Goal: Download file/media

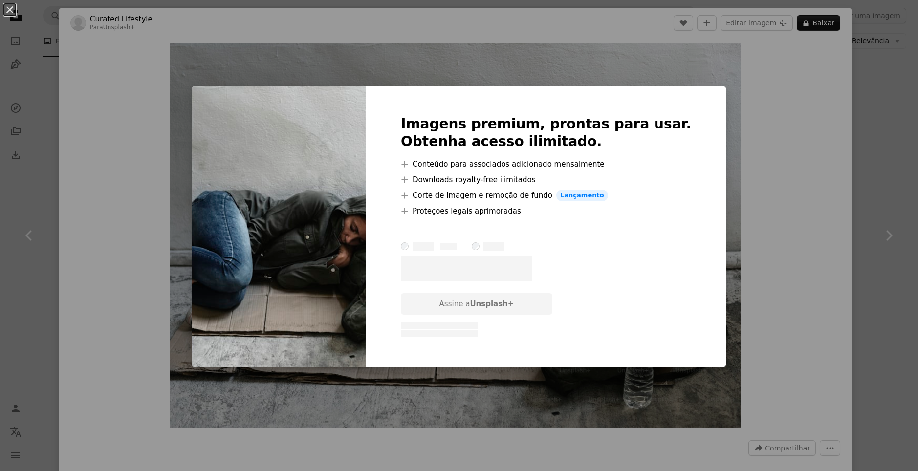
scroll to position [1557, 0]
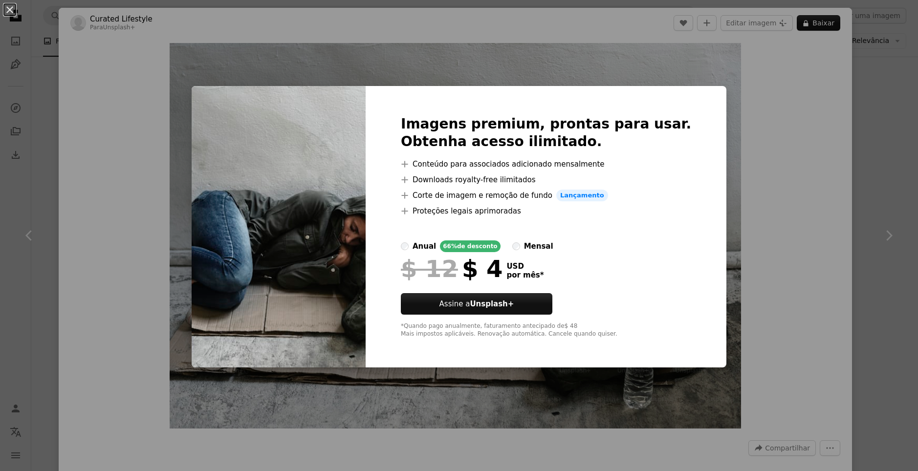
click at [817, 104] on div "An X shape Imagens premium, prontas para usar. Obtenha acesso ilimitado. A plus…" at bounding box center [459, 235] width 918 height 471
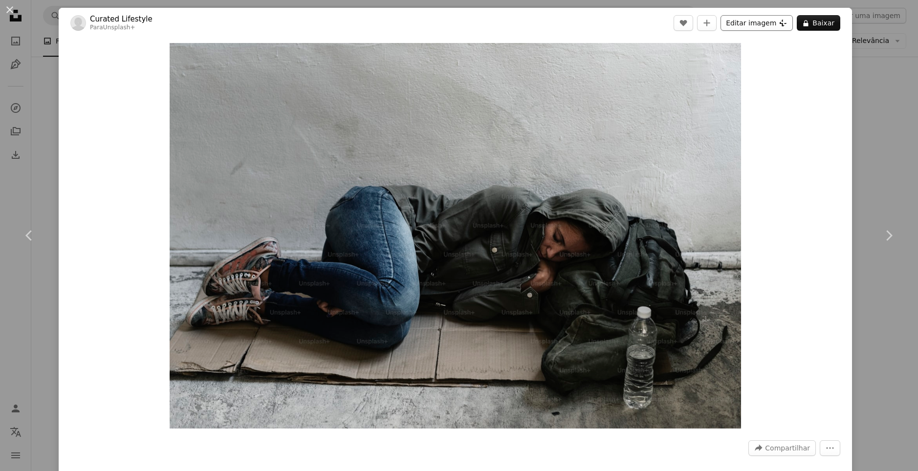
click at [753, 28] on button "Editar imagem Plus sign for Unsplash+" at bounding box center [757, 23] width 72 height 16
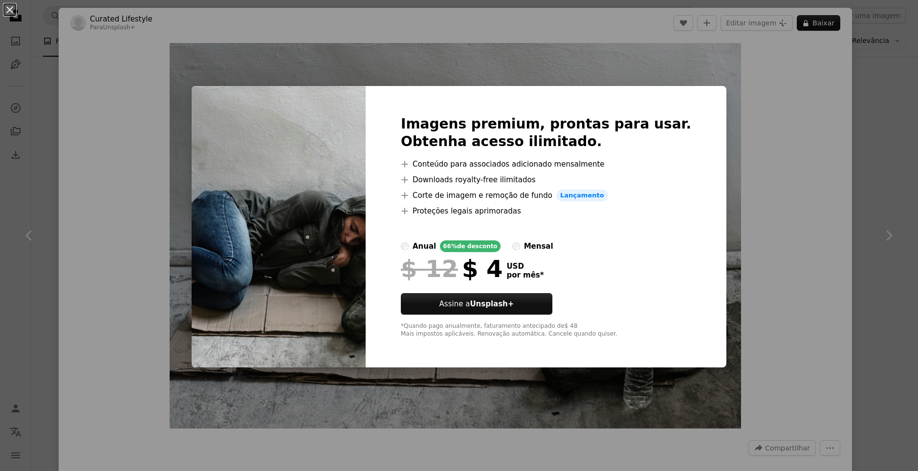
click at [800, 139] on div "An X shape Imagens premium, prontas para usar. Obtenha acesso ilimitado. A plus…" at bounding box center [459, 235] width 918 height 471
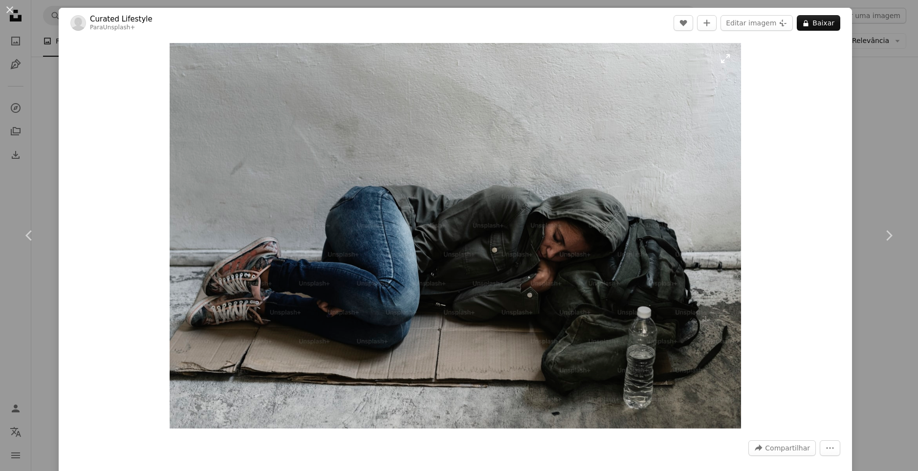
drag, startPoint x: 509, startPoint y: 173, endPoint x: 388, endPoint y: 212, distance: 127.4
click at [388, 212] on img "Ampliar esta imagem" at bounding box center [456, 236] width 572 height 386
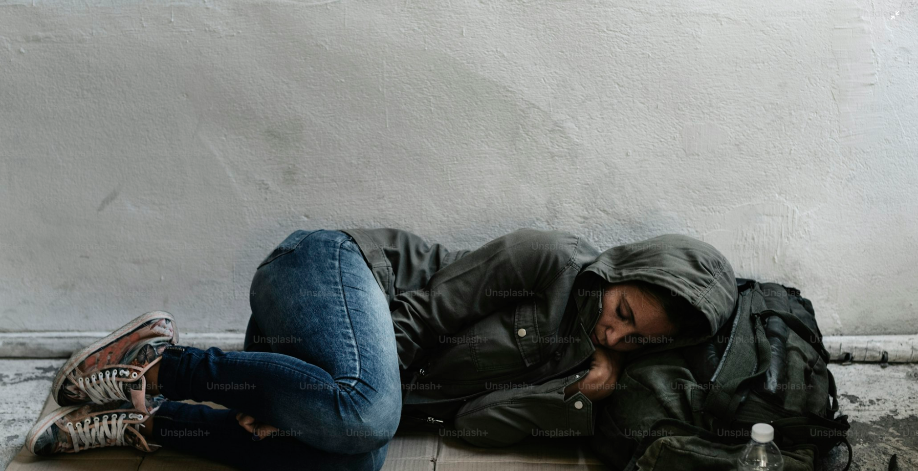
scroll to position [69, 0]
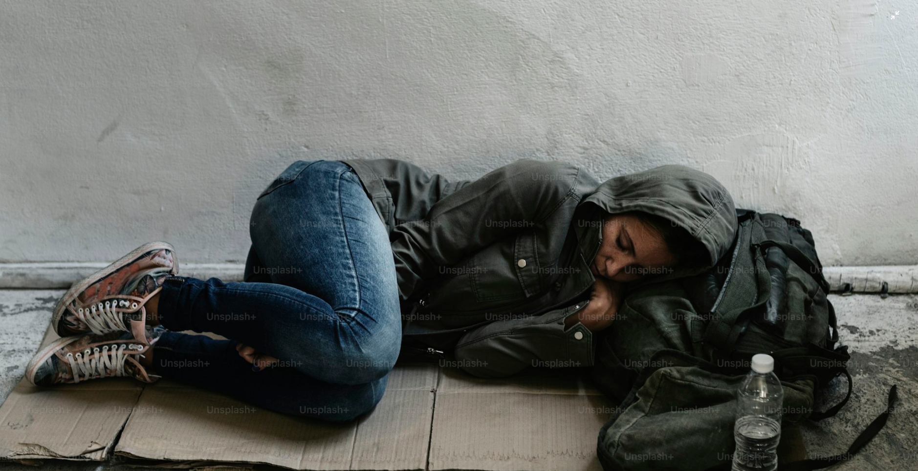
click at [168, 177] on img "Diminuir esta imagem" at bounding box center [459, 240] width 919 height 621
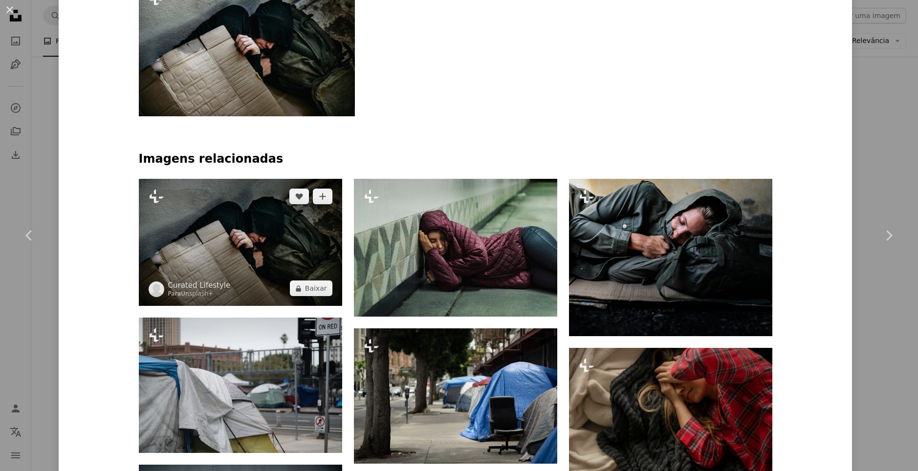
scroll to position [636, 0]
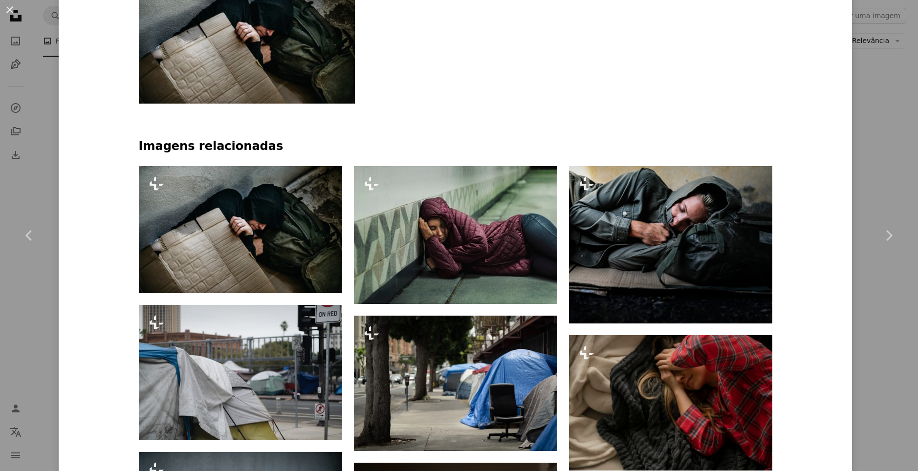
click at [228, 87] on img at bounding box center [247, 35] width 217 height 135
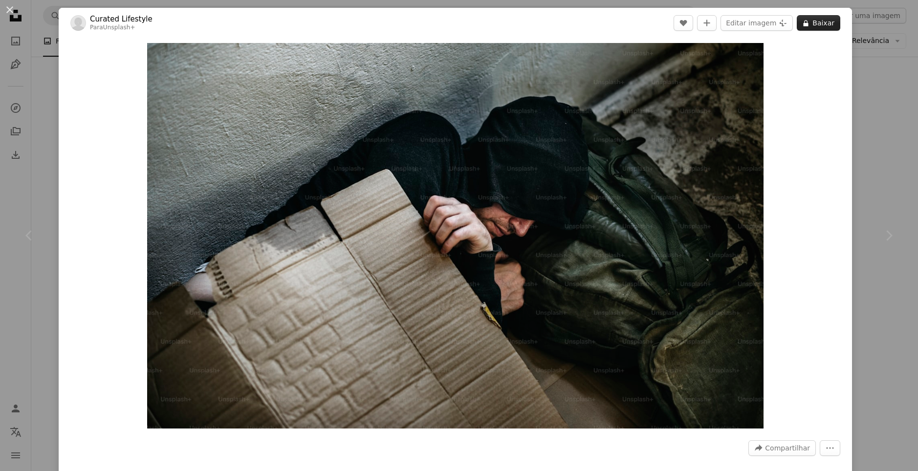
click at [820, 15] on button "A lock Baixar" at bounding box center [819, 23] width 44 height 16
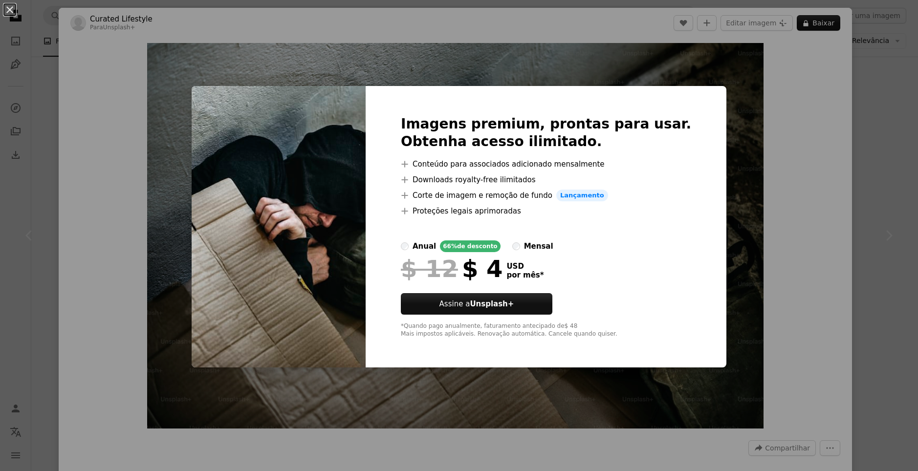
click at [229, 128] on img at bounding box center [279, 227] width 174 height 282
click at [93, 43] on div "An X shape Imagens premium, prontas para usar. Obtenha acesso ilimitado. A plus…" at bounding box center [459, 235] width 918 height 471
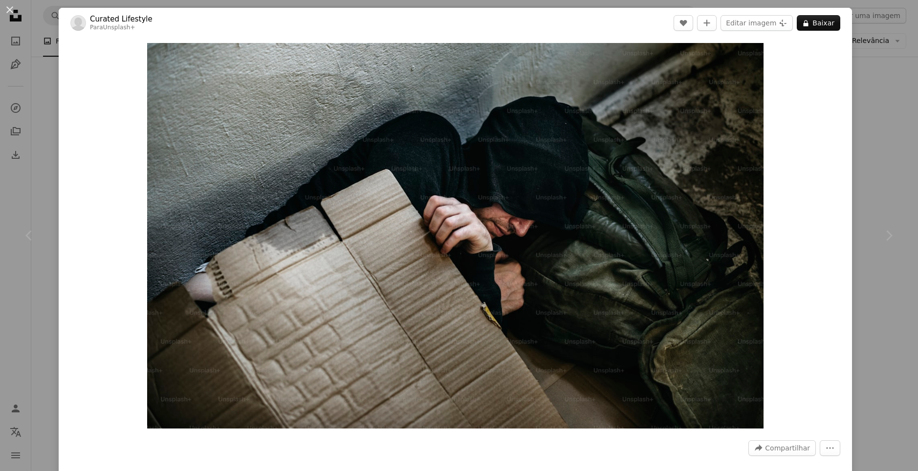
drag, startPoint x: 133, startPoint y: 96, endPoint x: 38, endPoint y: 101, distance: 96.0
click at [38, 101] on div "An X shape Chevron left Chevron right Curated Lifestyle Para Unsplash+ A heart …" at bounding box center [459, 235] width 918 height 471
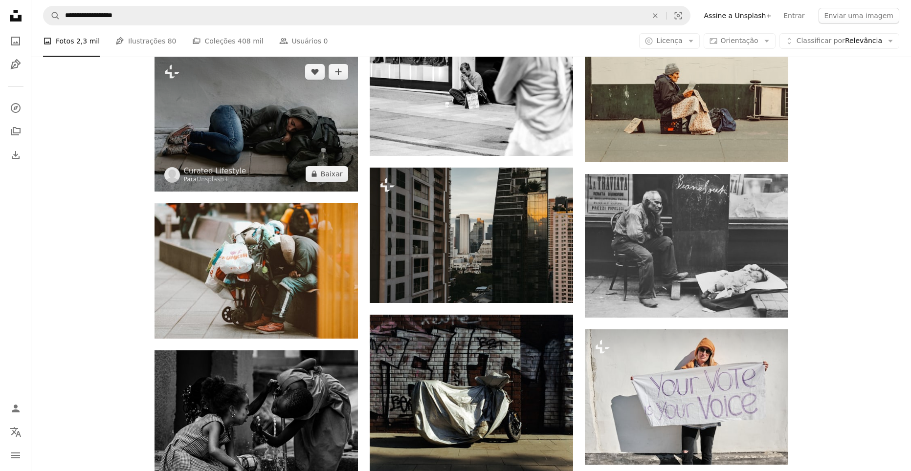
click at [234, 143] on img at bounding box center [256, 122] width 203 height 137
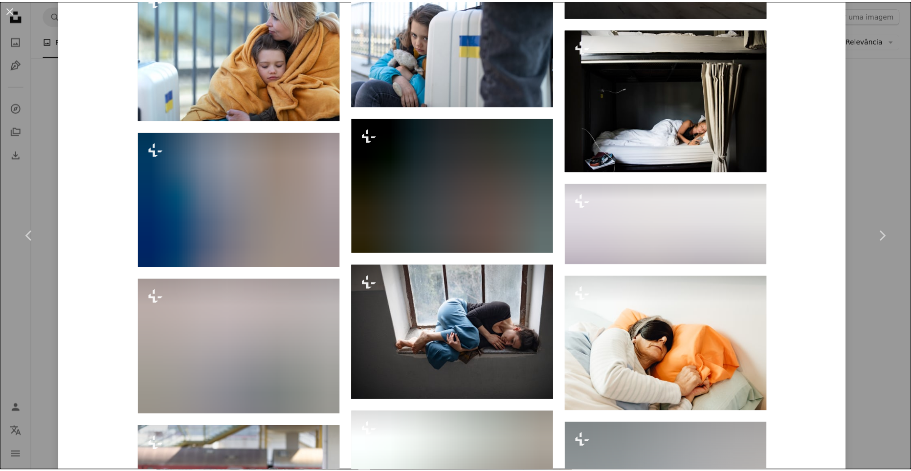
scroll to position [2922, 0]
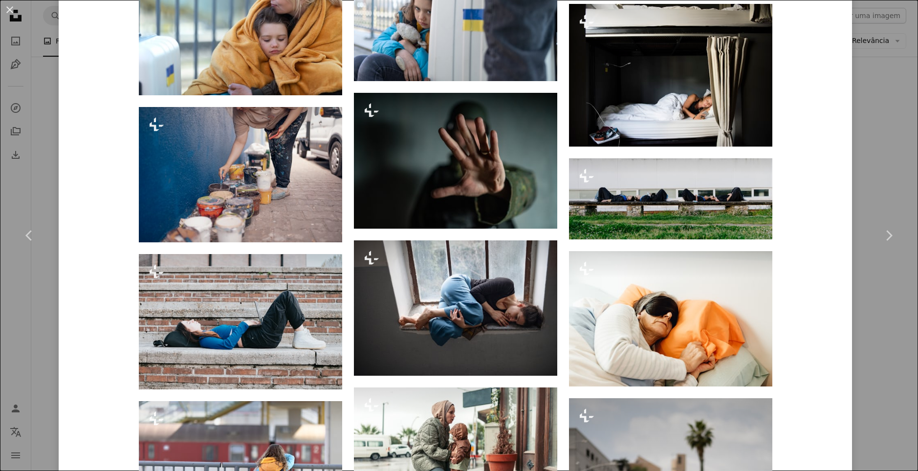
click at [867, 119] on div "An X shape Chevron left Chevron right Curated Lifestyle Para Unsplash+ A heart …" at bounding box center [459, 235] width 918 height 471
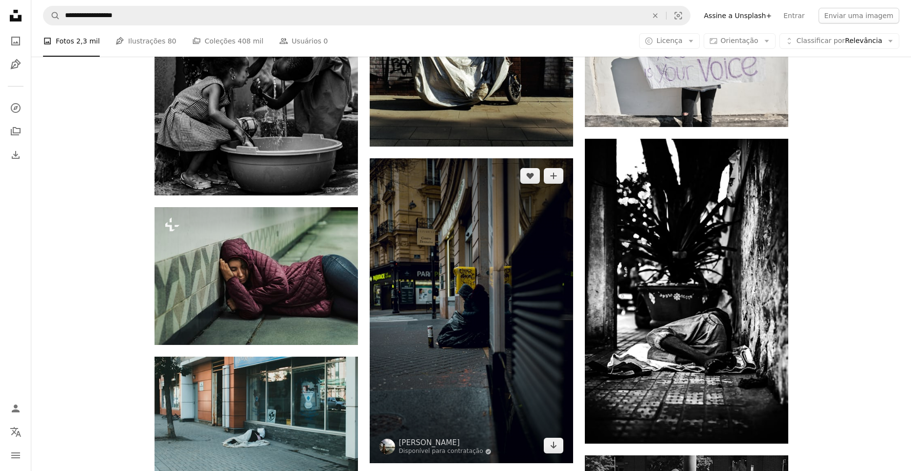
scroll to position [1899, 0]
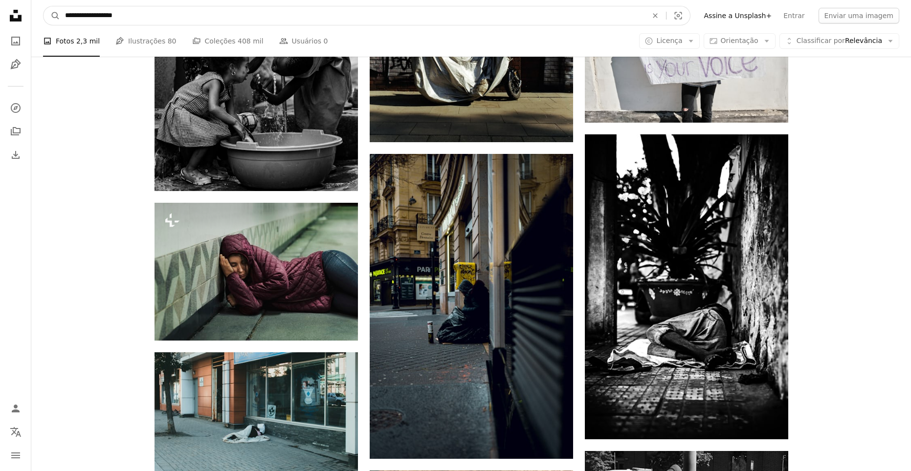
click at [316, 13] on input "**********" at bounding box center [352, 15] width 584 height 19
click at [0, 38] on html "**********" at bounding box center [455, 95] width 911 height 3989
paste input "****"
type input "**********"
click button "A magnifying glass" at bounding box center [52, 15] width 17 height 19
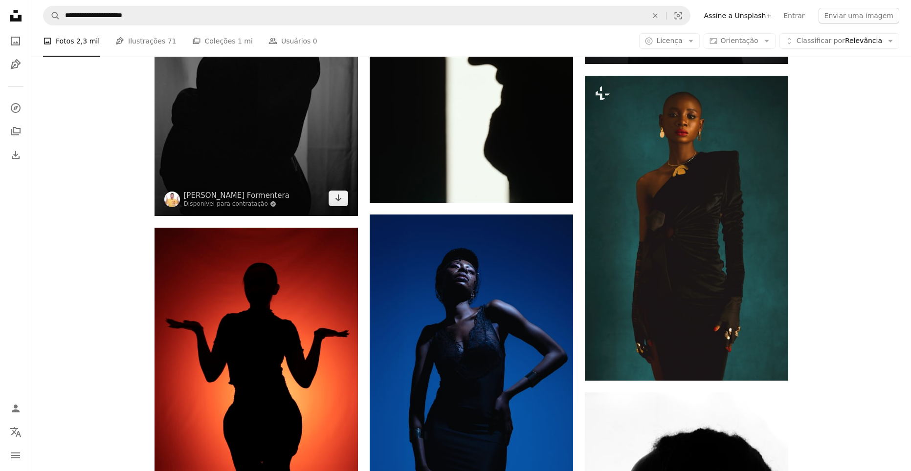
scroll to position [3570, 0]
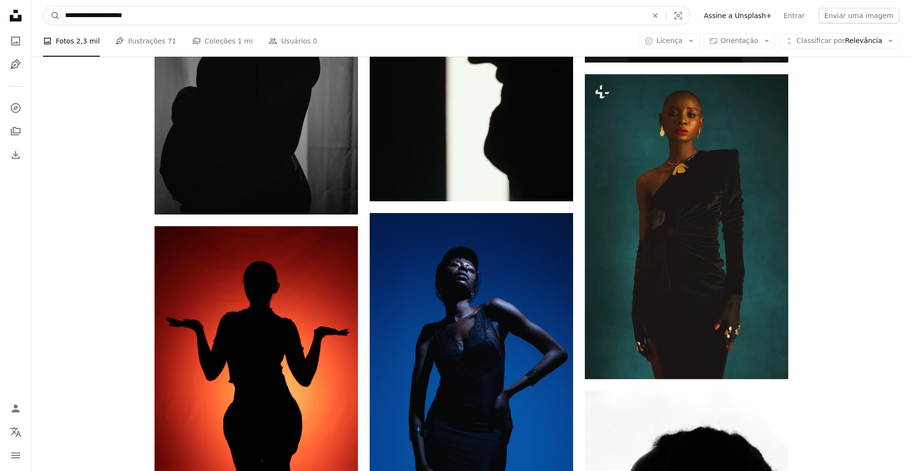
click at [262, 14] on input "**********" at bounding box center [352, 15] width 584 height 19
type input "**********"
click button "A magnifying glass" at bounding box center [52, 15] width 17 height 19
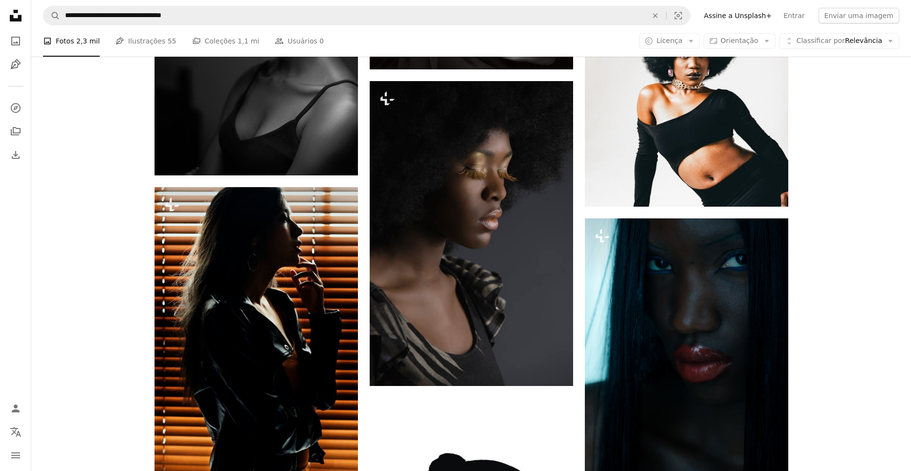
scroll to position [7482, 0]
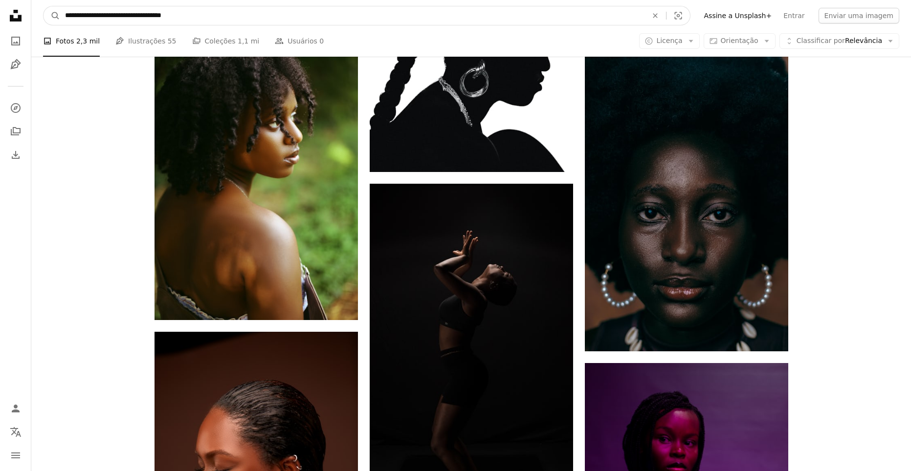
drag, startPoint x: 298, startPoint y: 17, endPoint x: 137, endPoint y: 26, distance: 161.2
click at [137, 26] on nav "**********" at bounding box center [471, 15] width 880 height 31
type input "**********"
click button "A magnifying glass" at bounding box center [52, 15] width 17 height 19
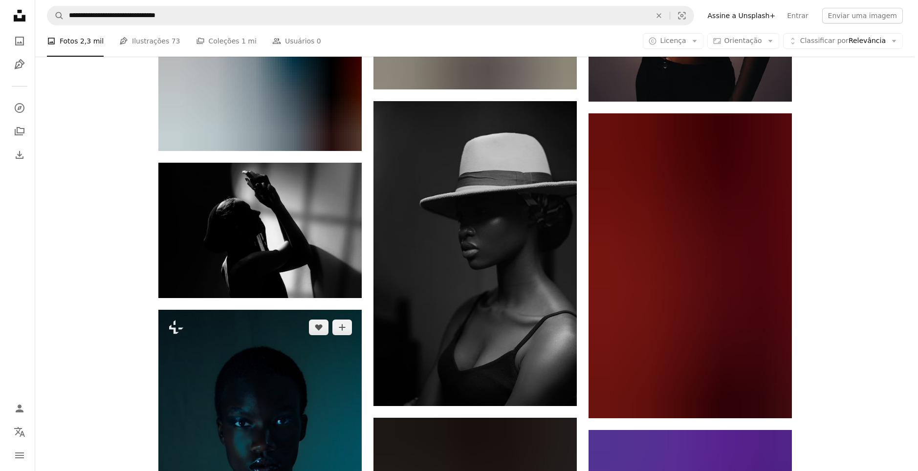
scroll to position [13839, 0]
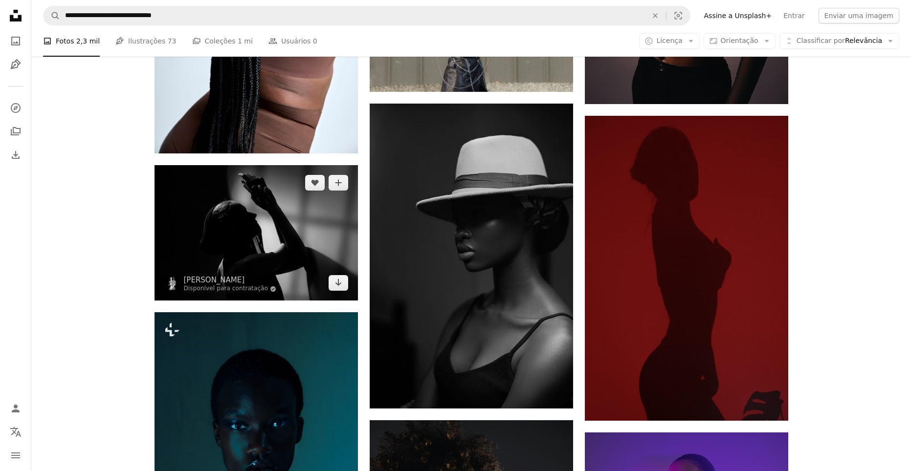
click at [203, 208] on img at bounding box center [256, 232] width 203 height 135
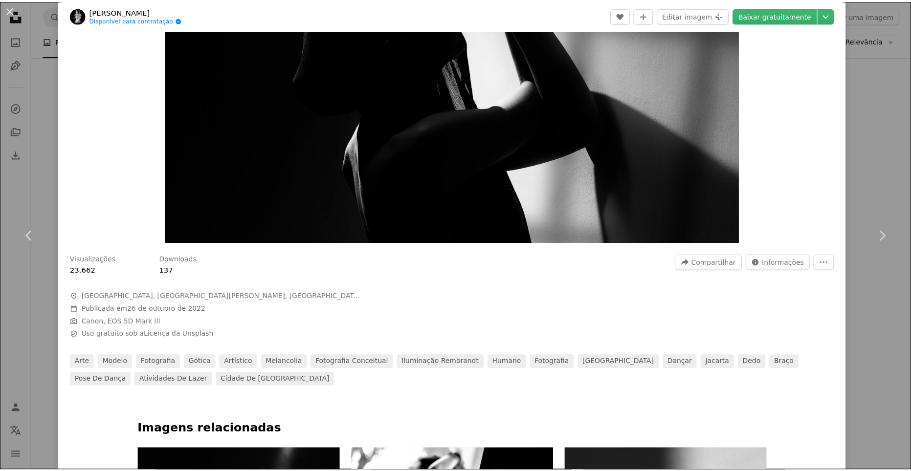
scroll to position [147, 0]
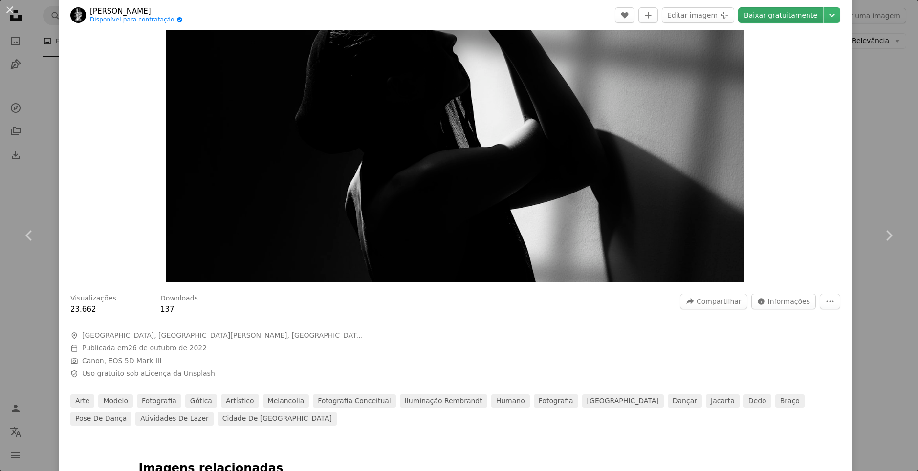
click at [763, 17] on link "Baixar gratuitamente" at bounding box center [780, 15] width 85 height 16
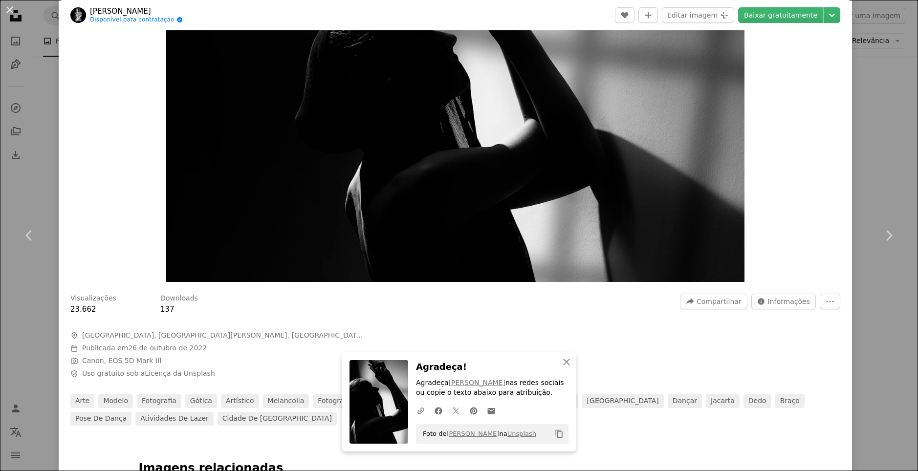
click at [889, 86] on div "An X shape Chevron left Chevron right [PERSON_NAME] Disponível para contratação…" at bounding box center [459, 235] width 918 height 471
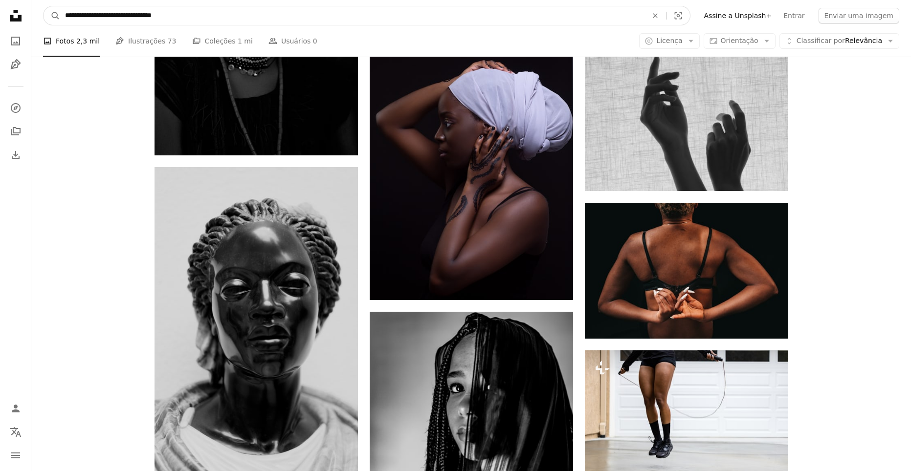
scroll to position [28207, 0]
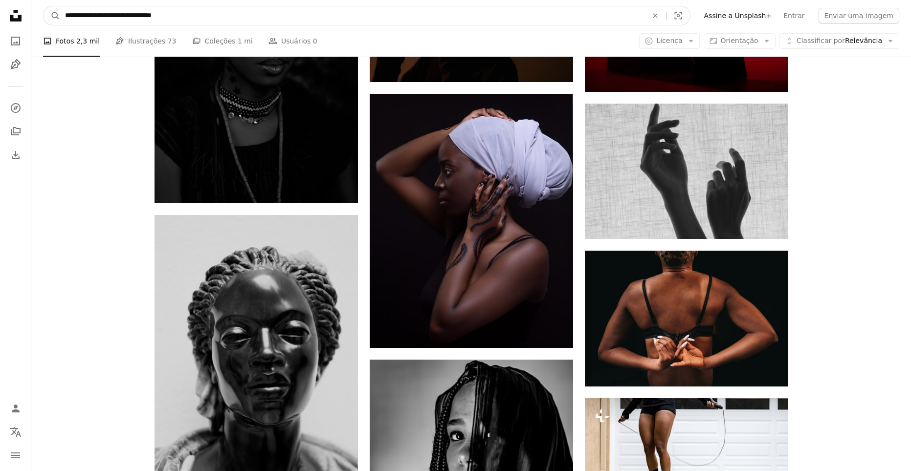
drag, startPoint x: 227, startPoint y: 11, endPoint x: -21, endPoint y: 4, distance: 247.5
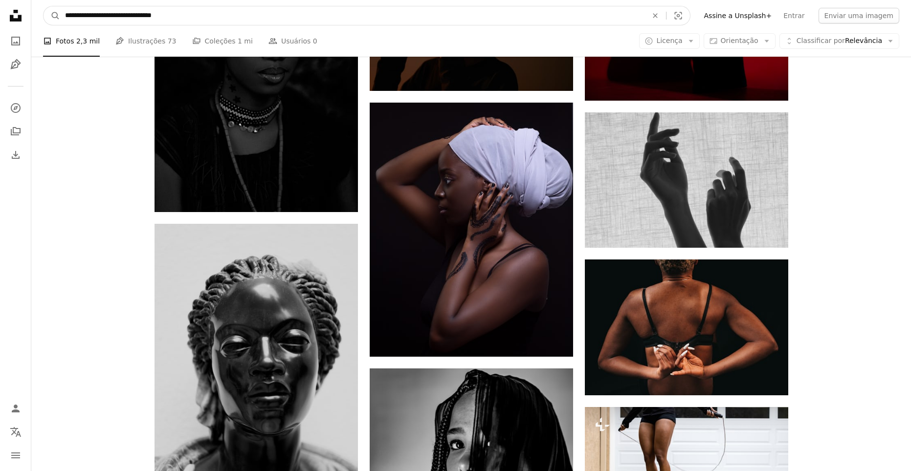
paste input "Pesquise conteúdo visual em todo o site"
type input "**********"
click button "A magnifying glass" at bounding box center [52, 15] width 17 height 19
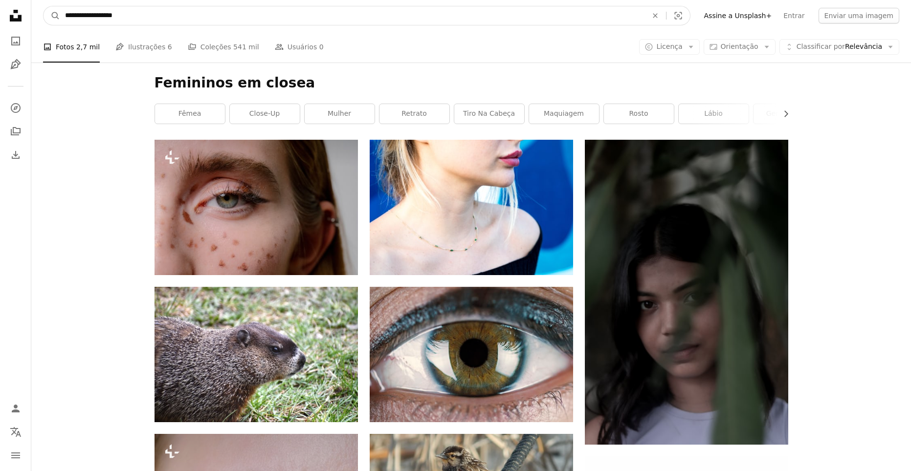
drag, startPoint x: 193, startPoint y: 13, endPoint x: -21, endPoint y: 19, distance: 213.8
paste input "**********"
type input "**********"
click button "A magnifying glass" at bounding box center [52, 15] width 17 height 19
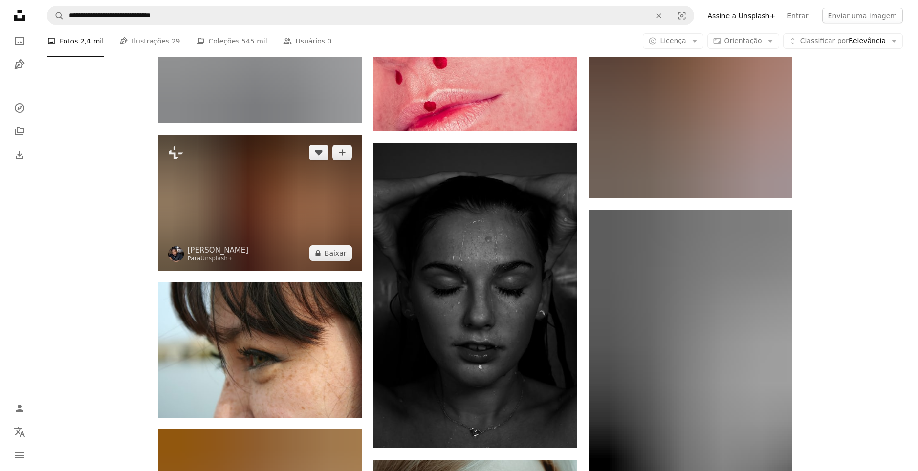
scroll to position [4401, 0]
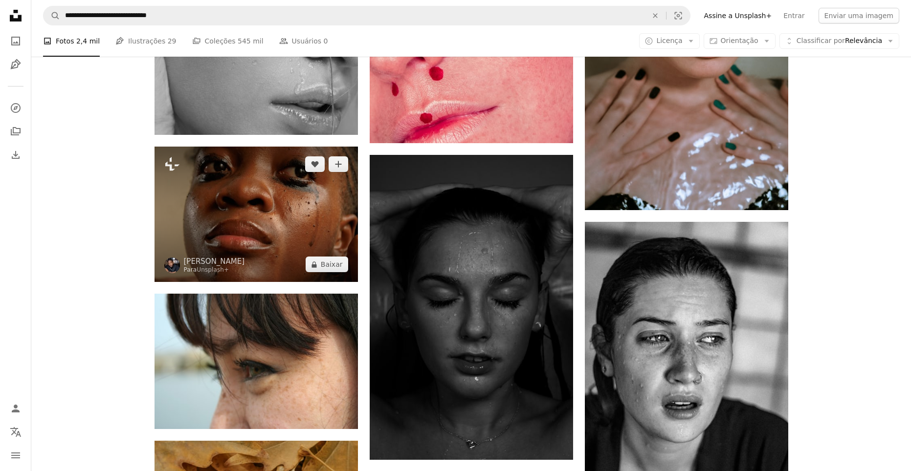
click at [278, 202] on img at bounding box center [256, 214] width 203 height 135
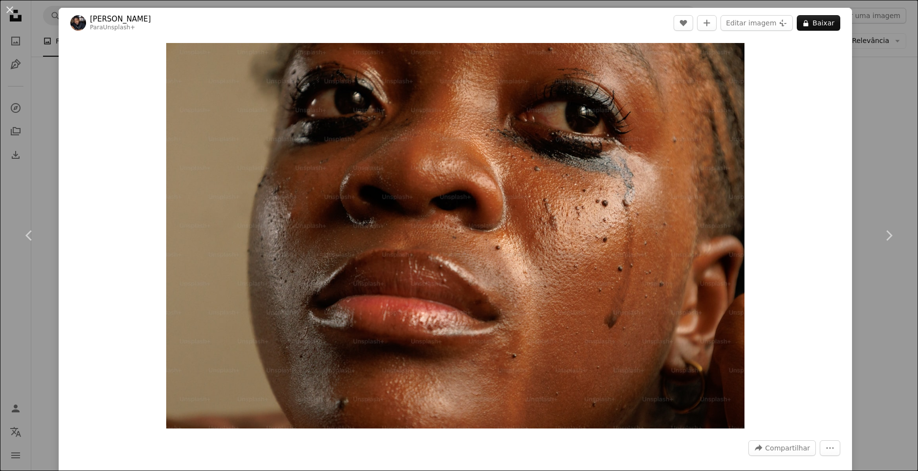
click at [886, 53] on div "An X shape Chevron left Chevron right Ben Iwara Para Unsplash+ A heart A plus s…" at bounding box center [459, 235] width 918 height 471
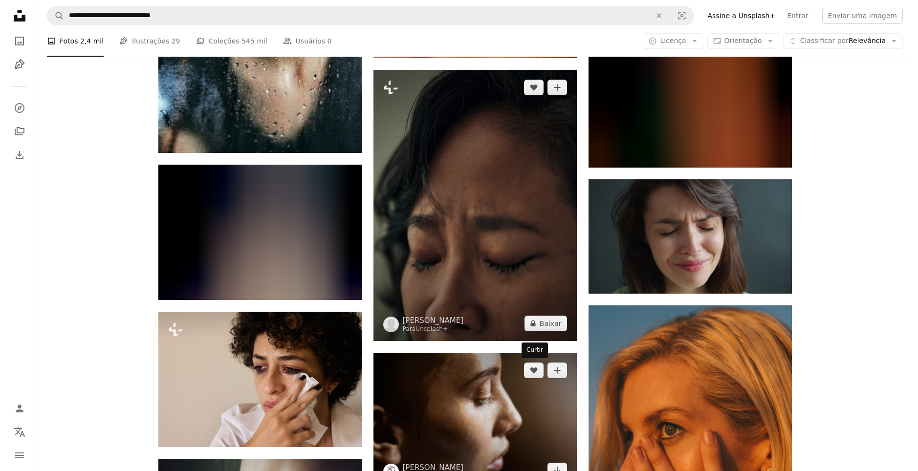
scroll to position [6308, 0]
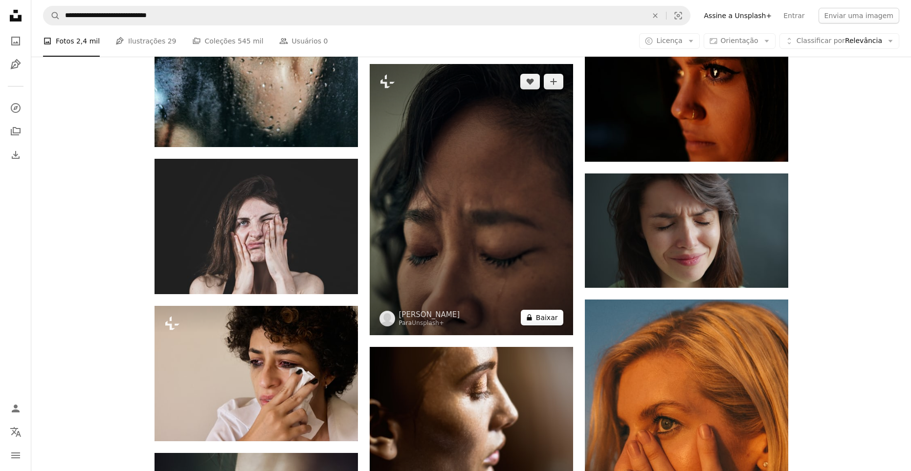
drag, startPoint x: 546, startPoint y: 321, endPoint x: 542, endPoint y: 318, distance: 5.6
click at [546, 321] on button "A lock Baixar" at bounding box center [542, 318] width 43 height 16
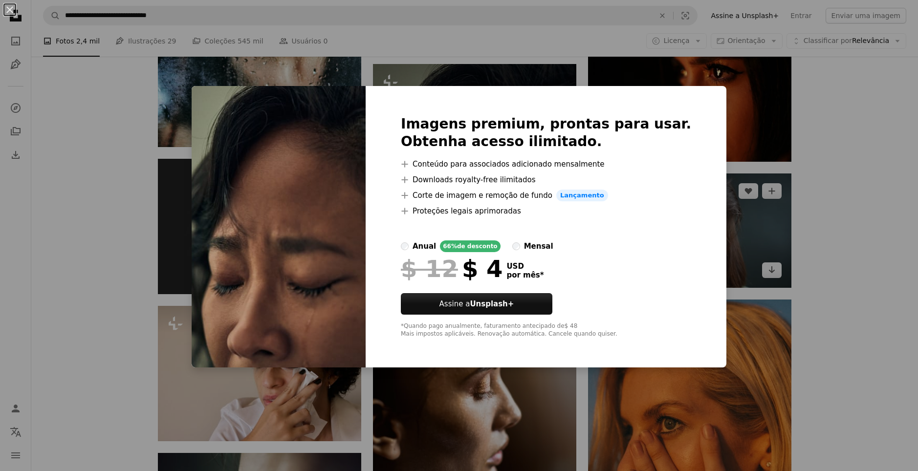
click at [825, 79] on div "An X shape Imagens premium, prontas para usar. Obtenha acesso ilimitado. A plus…" at bounding box center [459, 235] width 918 height 471
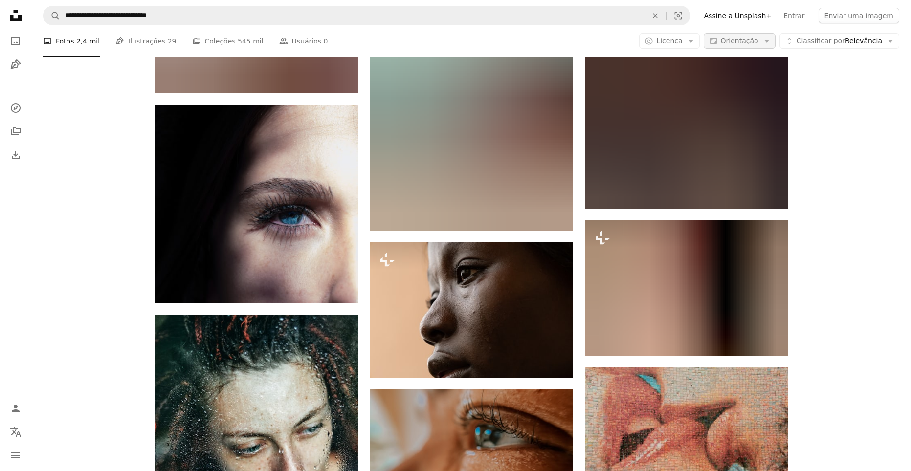
scroll to position [5966, 0]
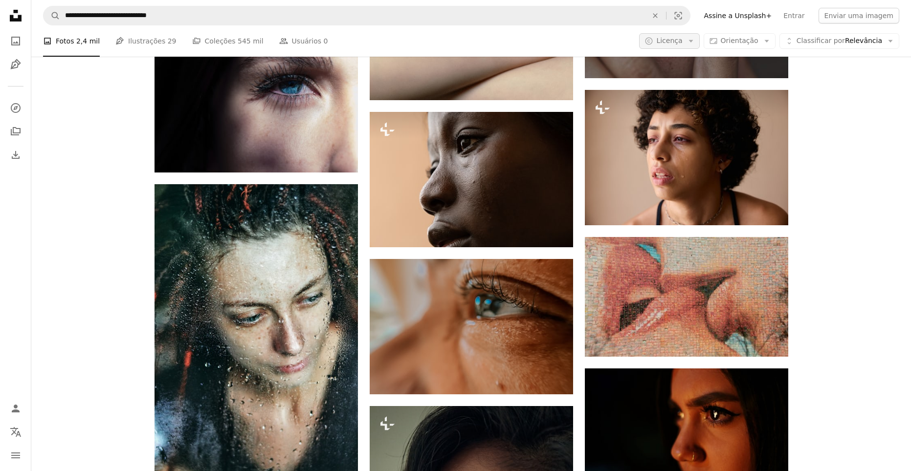
click at [682, 43] on span "Licença" at bounding box center [669, 41] width 26 height 8
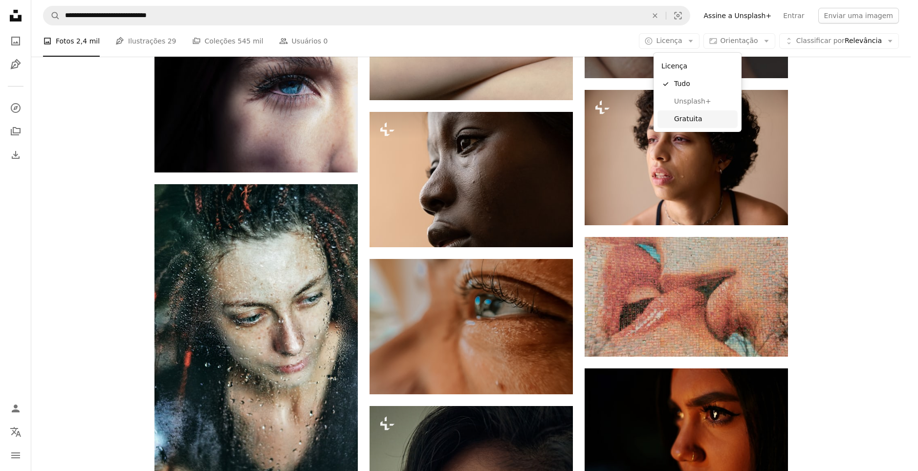
click at [699, 125] on link "Gratuita" at bounding box center [698, 120] width 80 height 18
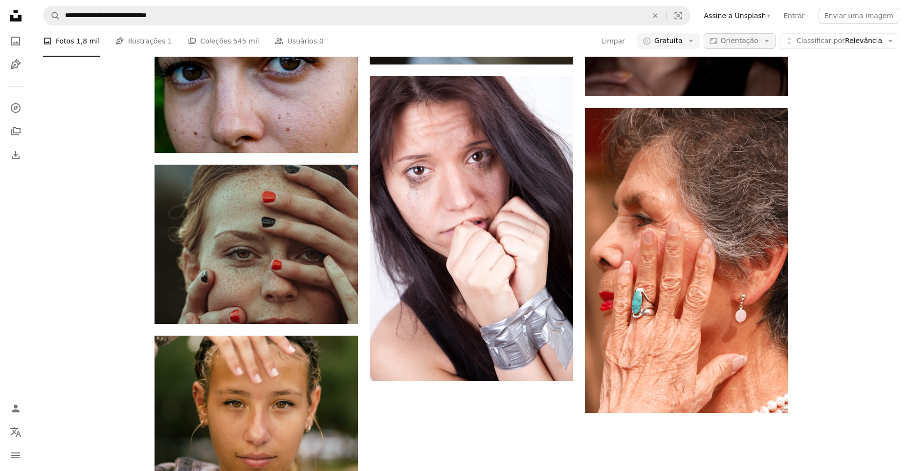
click at [741, 44] on span "Orientação" at bounding box center [740, 41] width 38 height 8
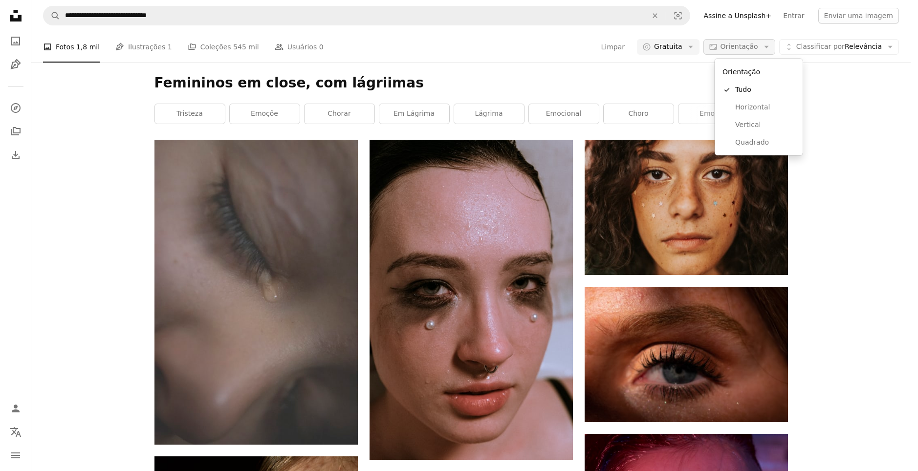
click at [741, 46] on span "Orientação" at bounding box center [740, 47] width 38 height 8
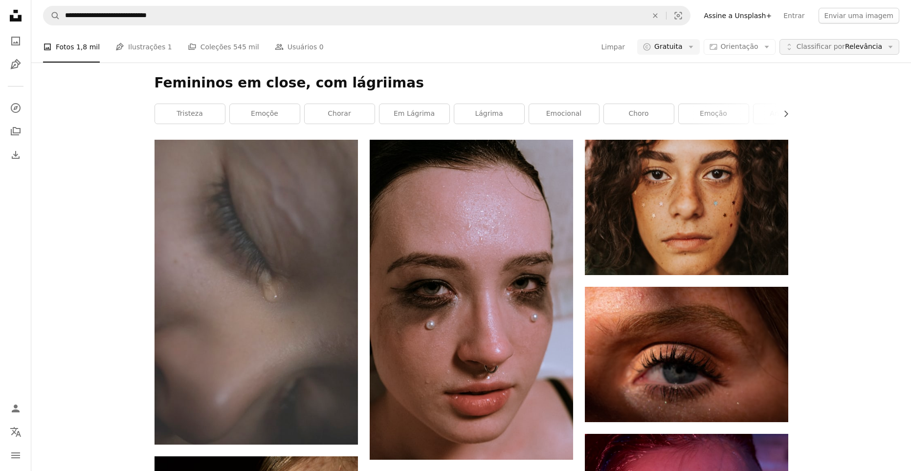
scroll to position [98, 0]
click at [812, 43] on span "Classificar por" at bounding box center [821, 47] width 48 height 8
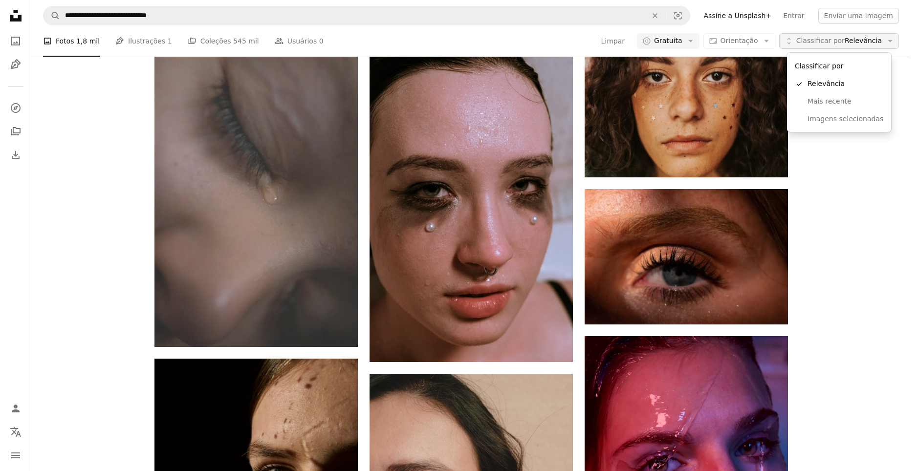
click at [817, 38] on span "Classificar por" at bounding box center [821, 41] width 48 height 8
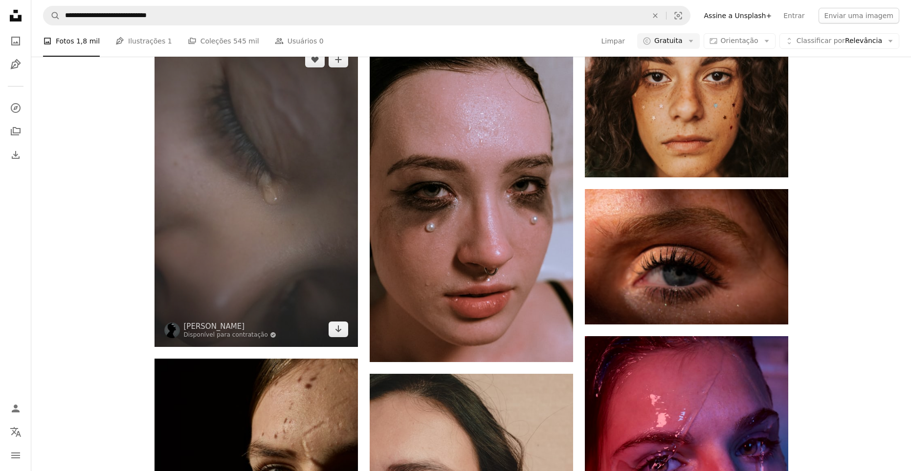
scroll to position [0, 0]
click at [338, 335] on icon "Arrow pointing down" at bounding box center [338, 329] width 8 height 12
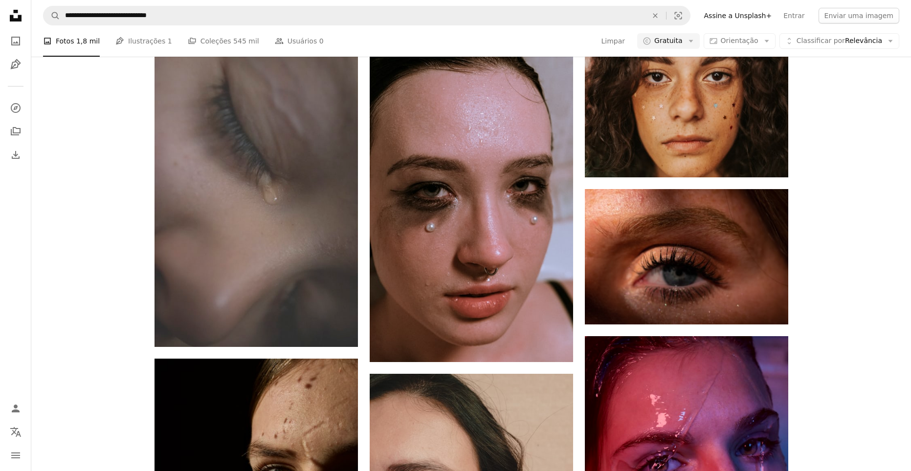
scroll to position [1320, 0]
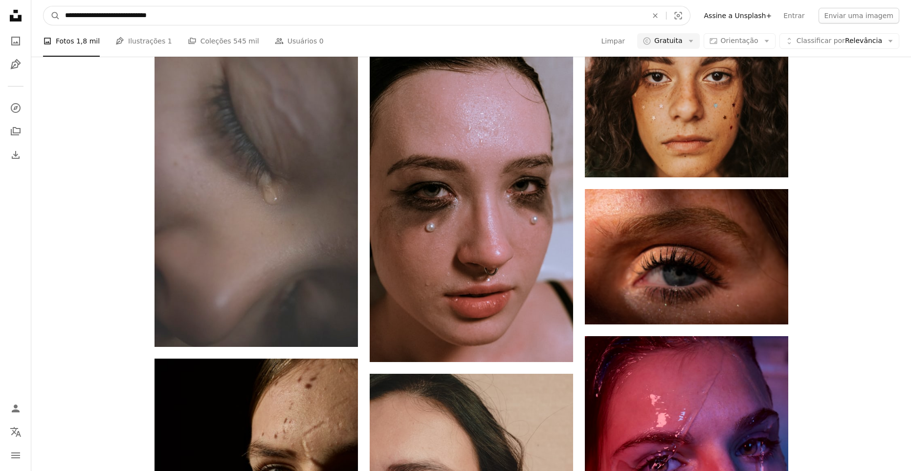
drag, startPoint x: 187, startPoint y: 25, endPoint x: -21, endPoint y: 18, distance: 208.0
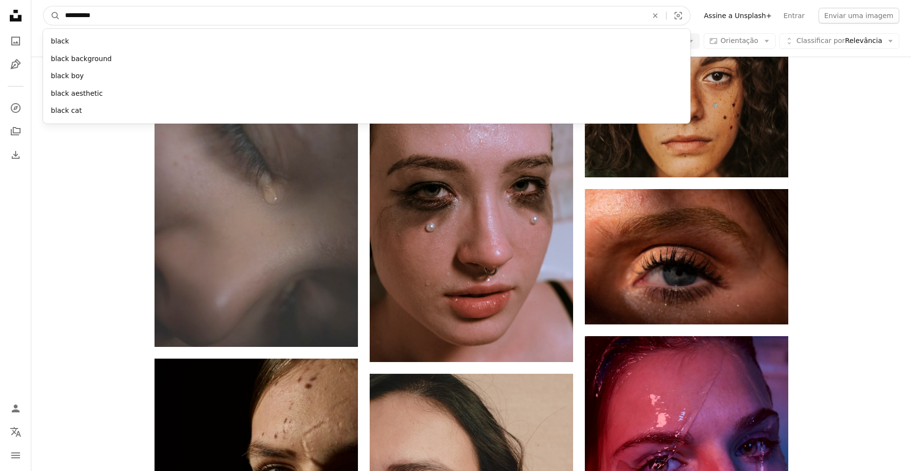
type input "**********"
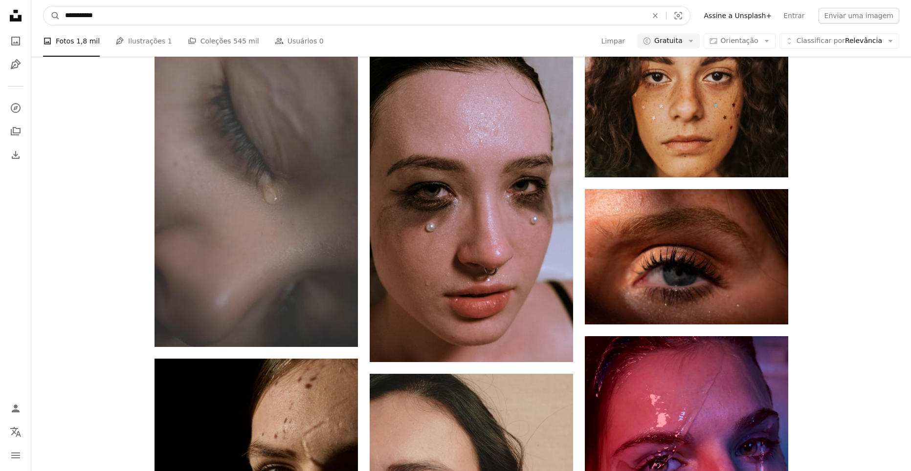
click button "A magnifying glass" at bounding box center [52, 15] width 17 height 19
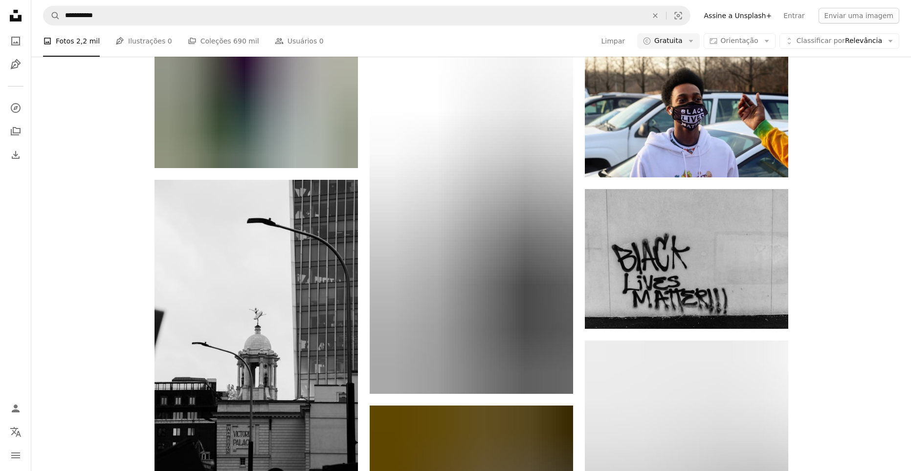
scroll to position [685, 0]
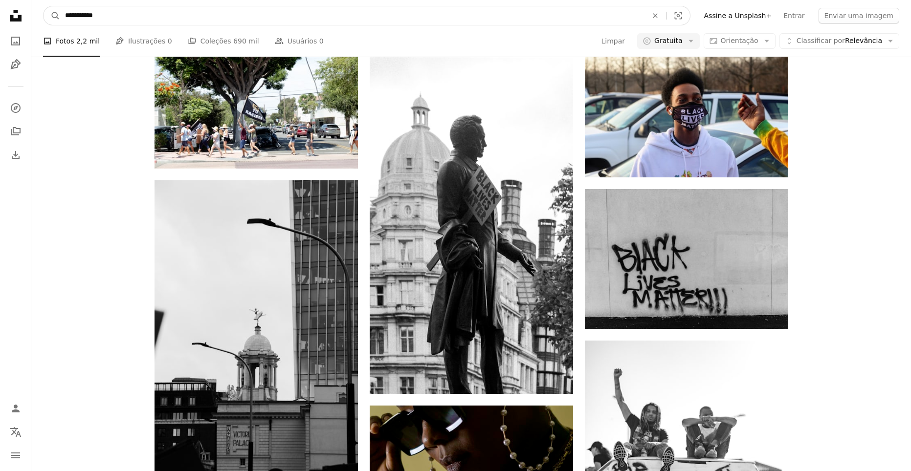
click at [135, 22] on input "**********" at bounding box center [352, 15] width 584 height 19
type input "**********"
click button "A magnifying glass" at bounding box center [52, 15] width 17 height 19
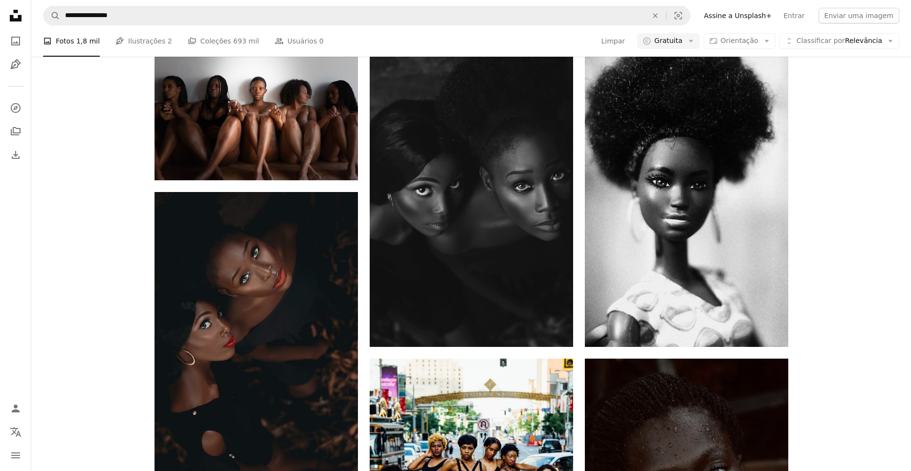
scroll to position [7531, 0]
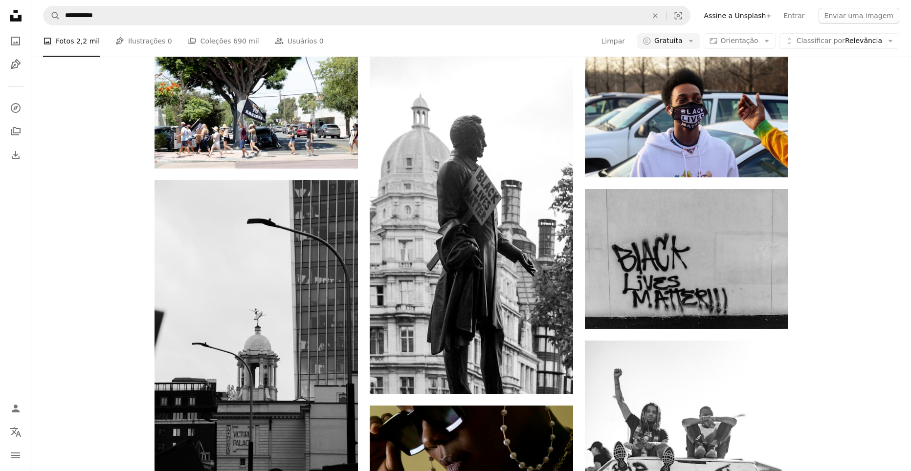
scroll to position [1076, 0]
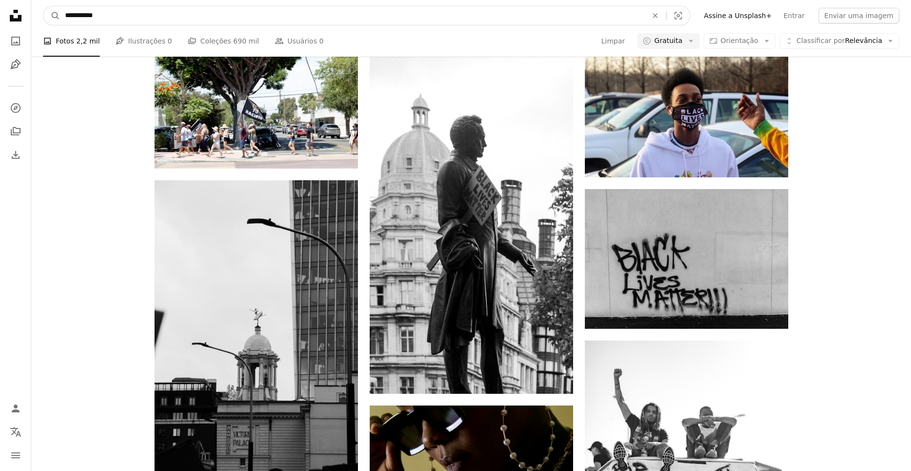
drag, startPoint x: 130, startPoint y: 11, endPoint x: -21, endPoint y: 6, distance: 150.2
type input "**********"
click button "A magnifying glass" at bounding box center [52, 15] width 17 height 19
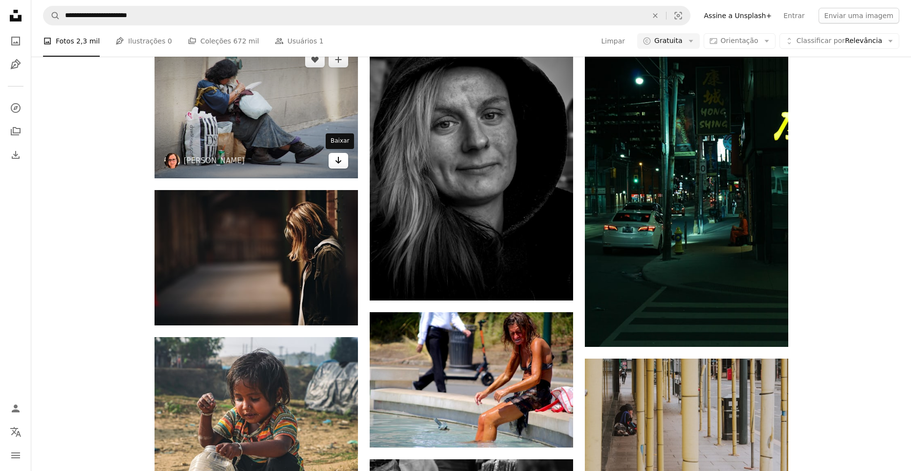
click at [343, 169] on link "Arrow pointing down" at bounding box center [339, 161] width 20 height 16
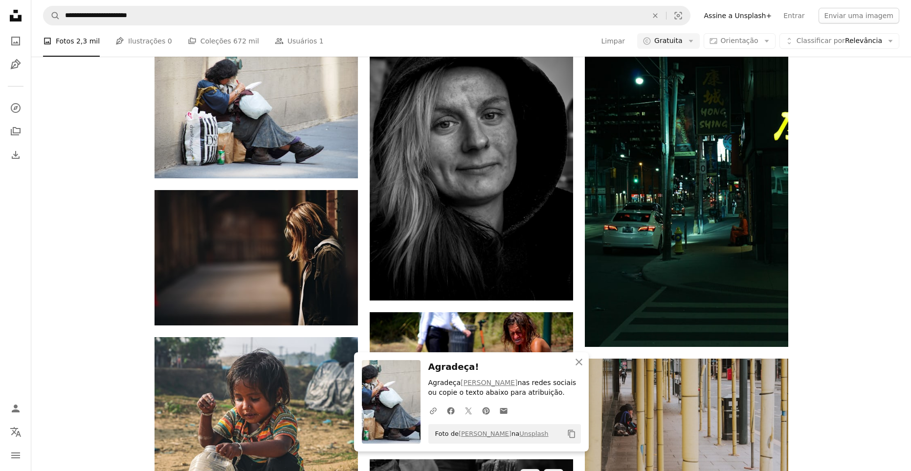
scroll to position [587, 0]
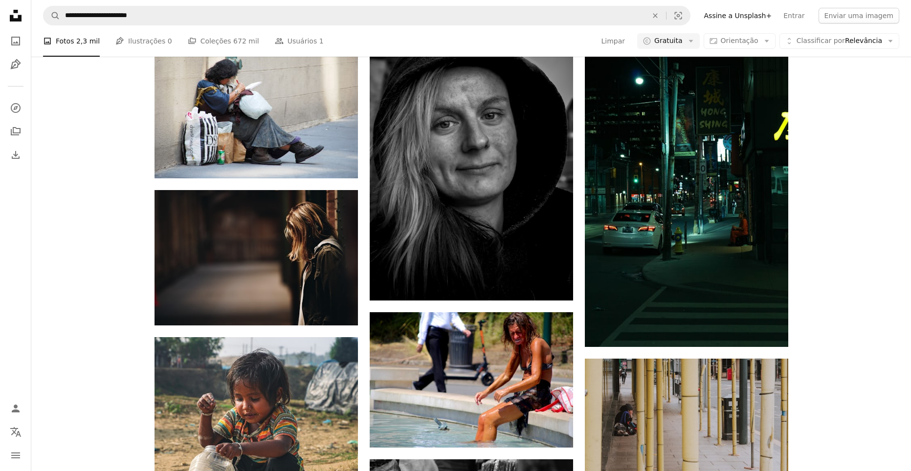
scroll to position [1369, 0]
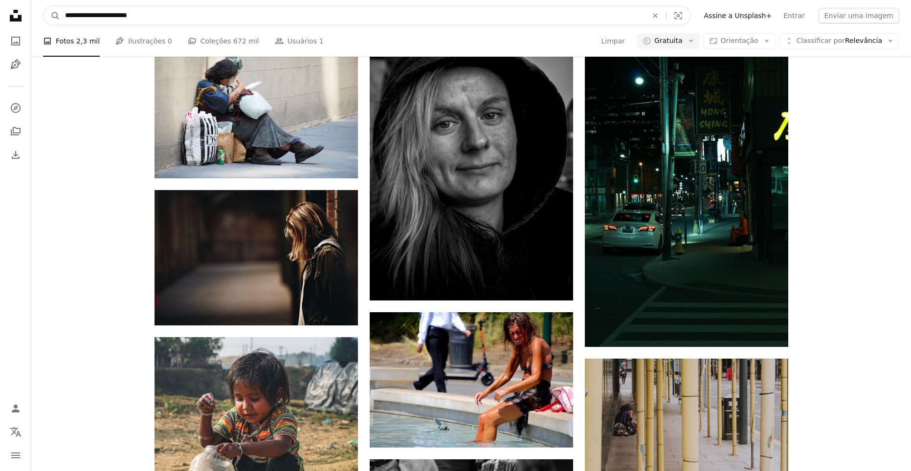
drag, startPoint x: 201, startPoint y: 18, endPoint x: -21, endPoint y: 26, distance: 221.7
type input "**********"
click button "A magnifying glass" at bounding box center [52, 15] width 17 height 19
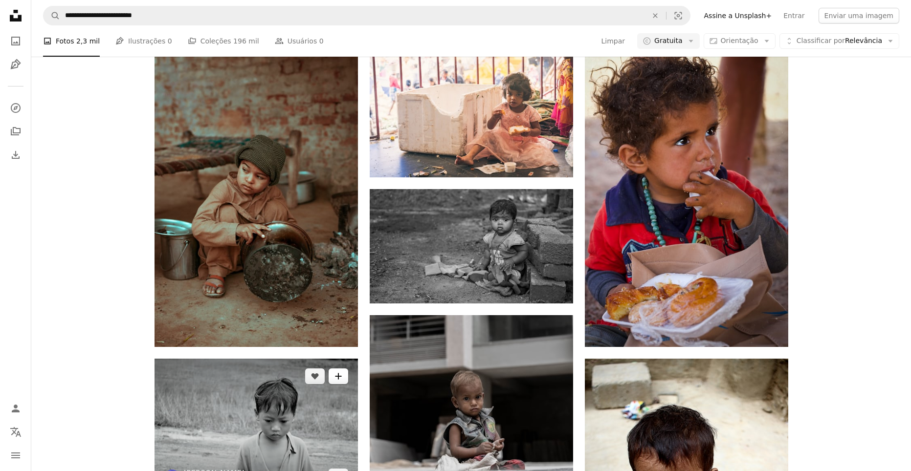
scroll to position [196, 0]
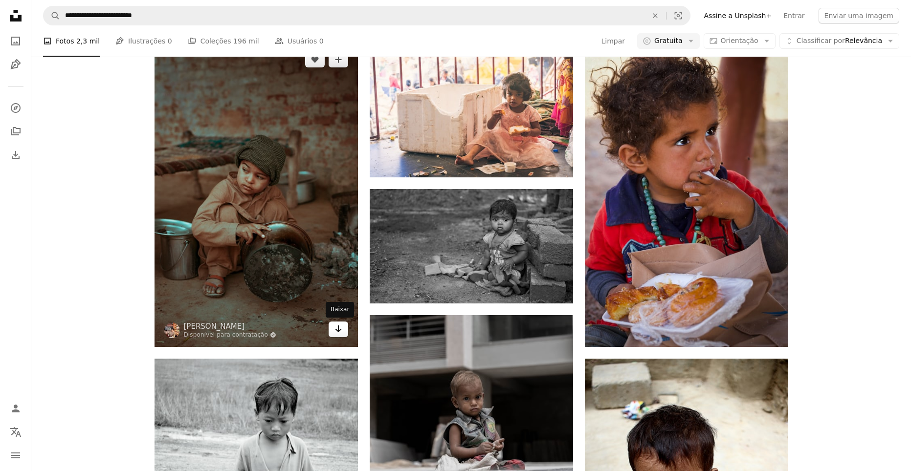
click at [336, 323] on icon "Arrow pointing down" at bounding box center [338, 329] width 8 height 12
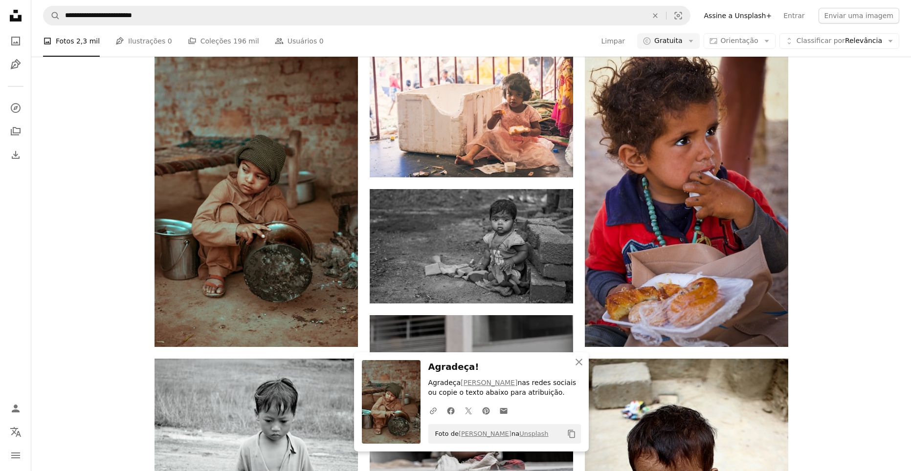
scroll to position [0, 0]
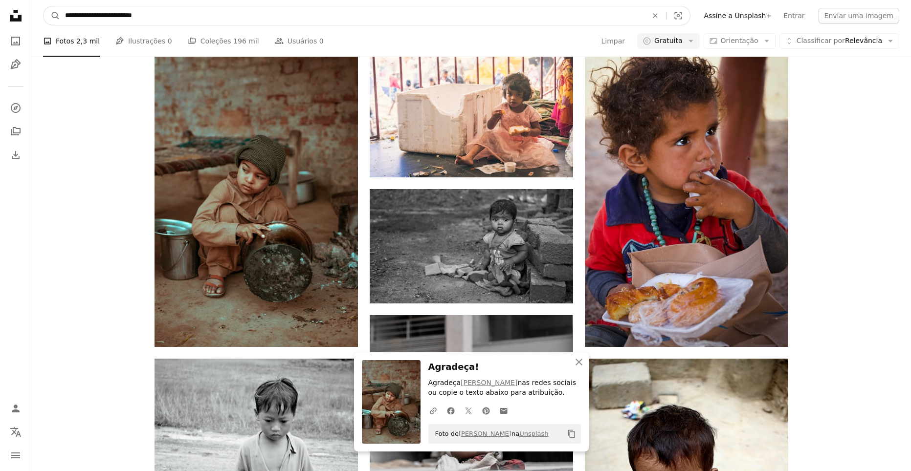
drag, startPoint x: 264, startPoint y: 13, endPoint x: -21, endPoint y: 31, distance: 284.7
type input "**********"
click button "A magnifying glass" at bounding box center [52, 15] width 17 height 19
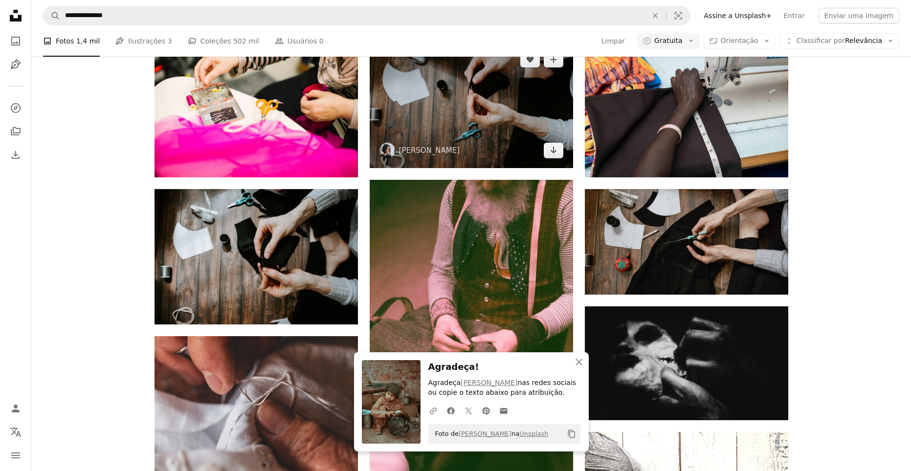
scroll to position [98, 0]
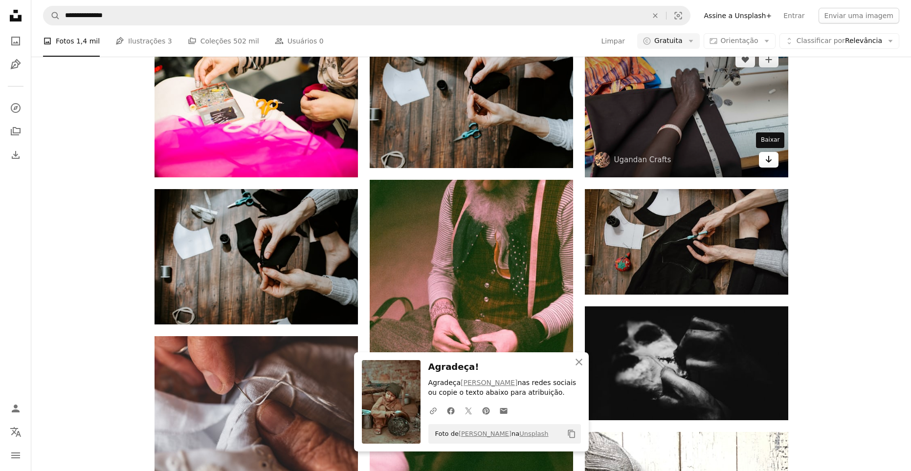
click at [770, 159] on icon "Arrow pointing down" at bounding box center [769, 160] width 8 height 12
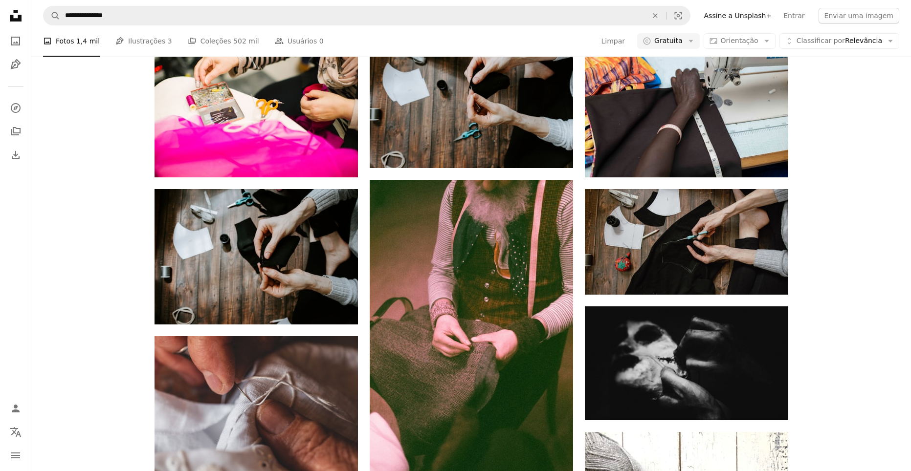
scroll to position [929, 0]
